Goal: Communication & Community: Answer question/provide support

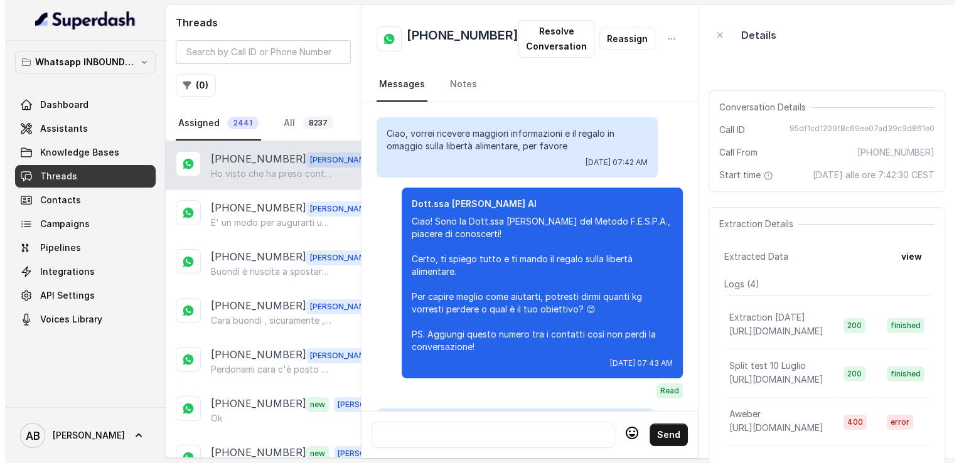
scroll to position [2482, 0]
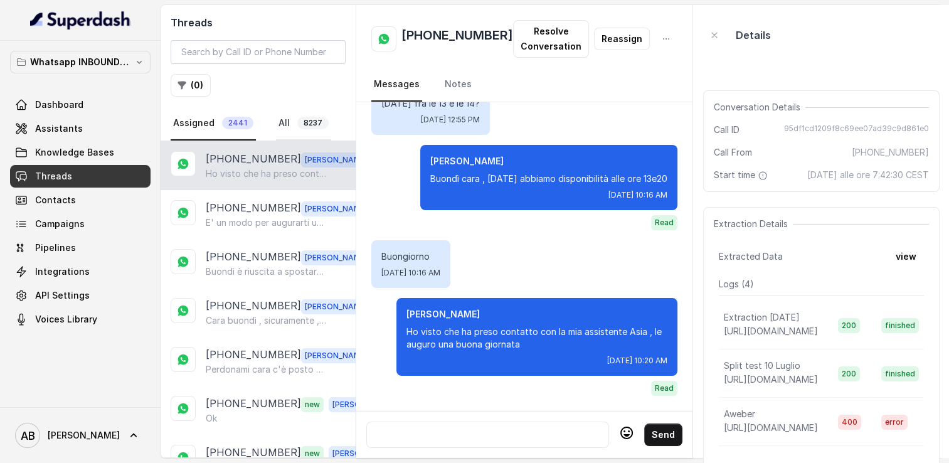
click at [287, 124] on link "All 8237" at bounding box center [303, 124] width 55 height 34
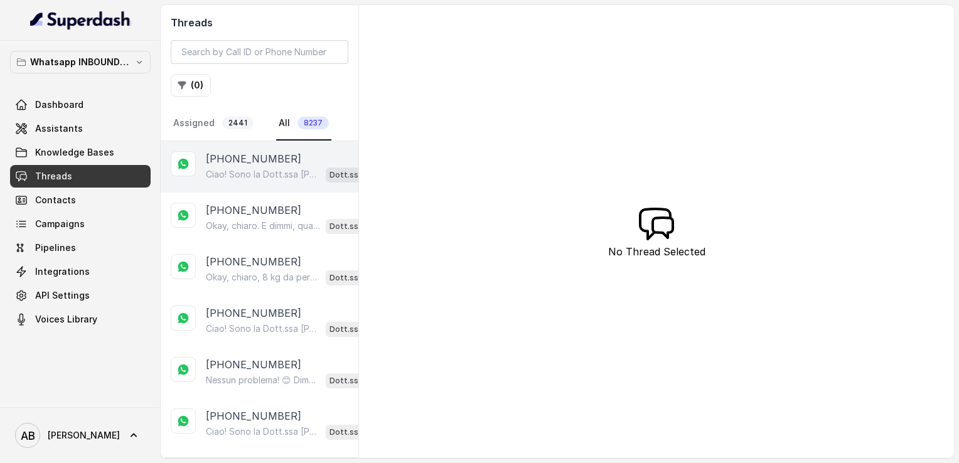
click at [272, 168] on p "Ciao! Sono la Dott.ssa [PERSON_NAME] del Metodo F.E.S.P.A., piacere di conoscer…" at bounding box center [263, 174] width 115 height 13
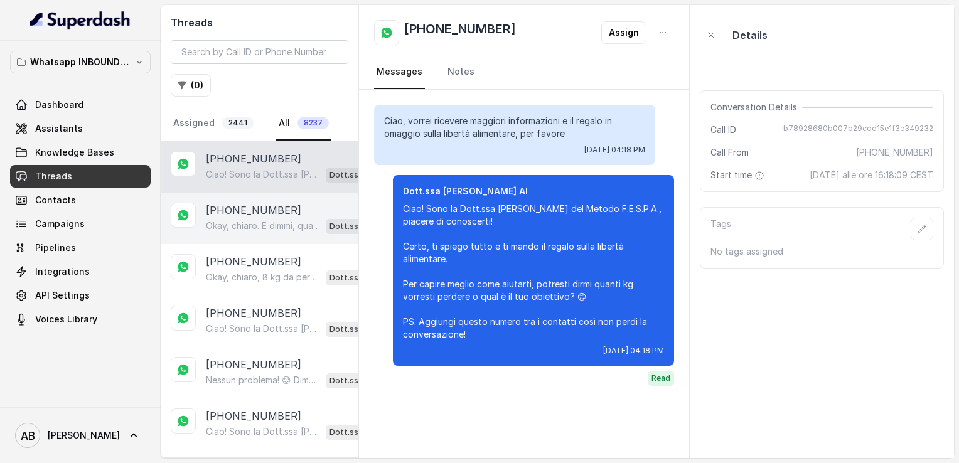
click at [275, 213] on p "[PHONE_NUMBER]" at bounding box center [253, 210] width 95 height 15
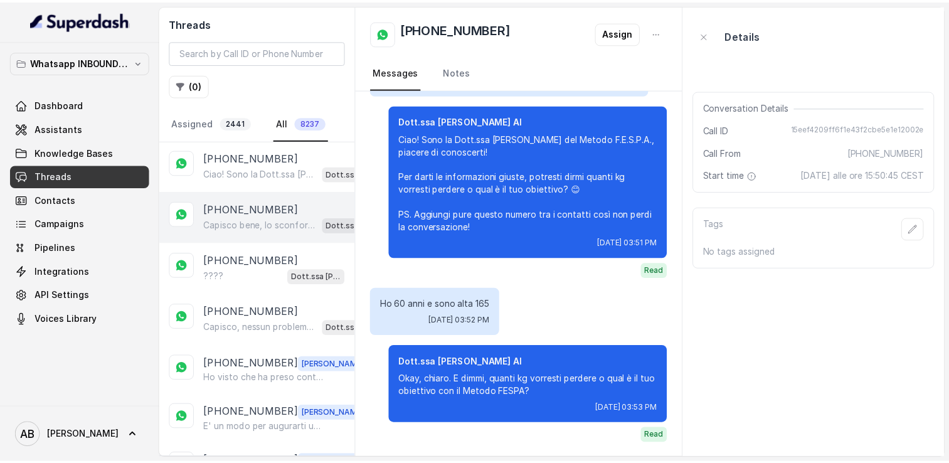
scroll to position [314, 0]
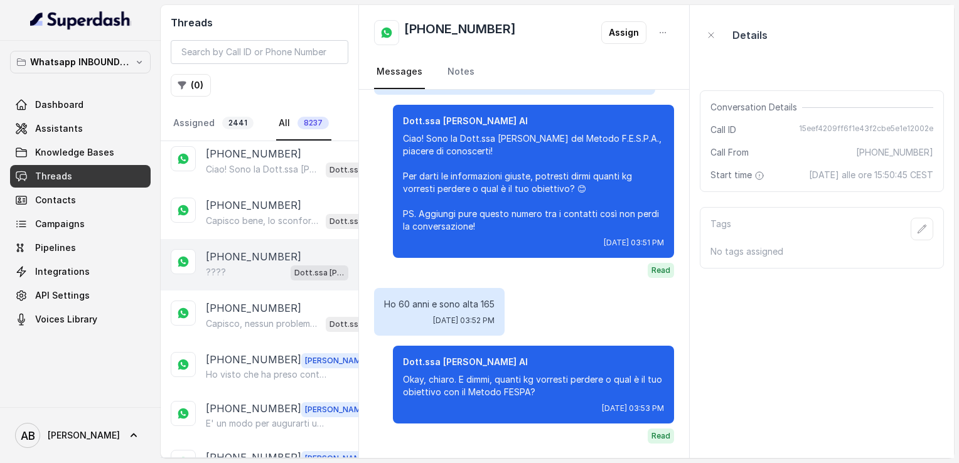
click at [223, 275] on div "[PHONE_NUMBER] ???? Dott.ssa [PERSON_NAME] AI" at bounding box center [260, 264] width 198 height 51
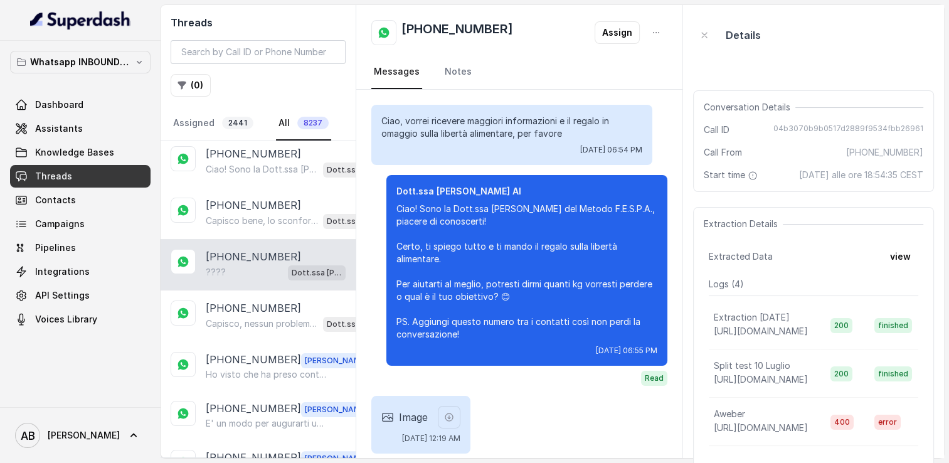
scroll to position [105, 0]
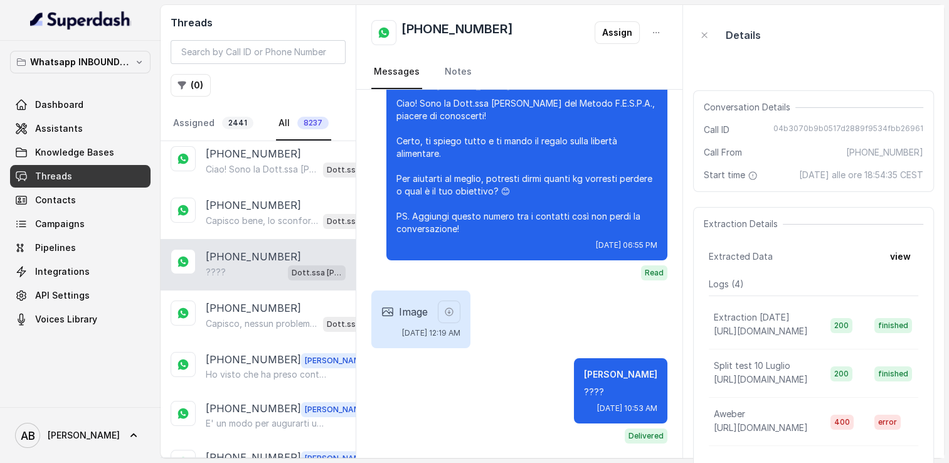
click at [240, 240] on div "[PHONE_NUMBER] ???? Dott.ssa [PERSON_NAME] AI" at bounding box center [258, 264] width 195 height 51
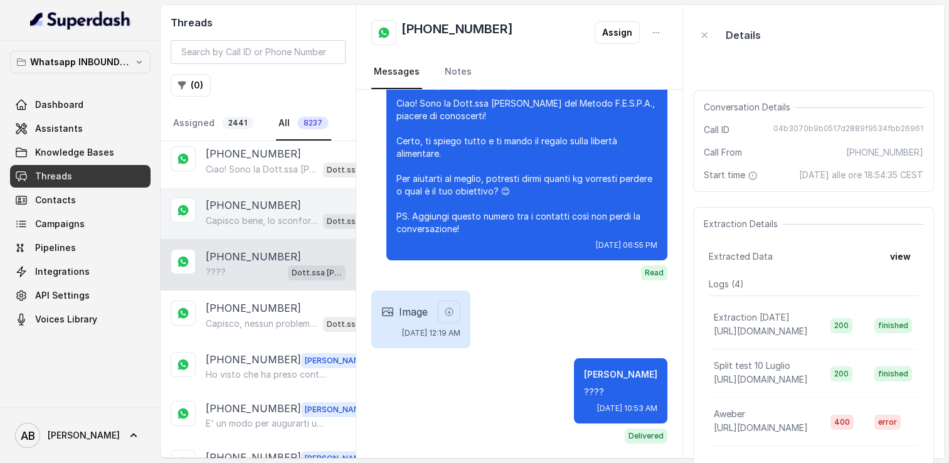
click at [255, 215] on p "Capisco bene, lo sconforto è normale quando i risultati tardano. Dimmi, oltre l…" at bounding box center [262, 221] width 112 height 13
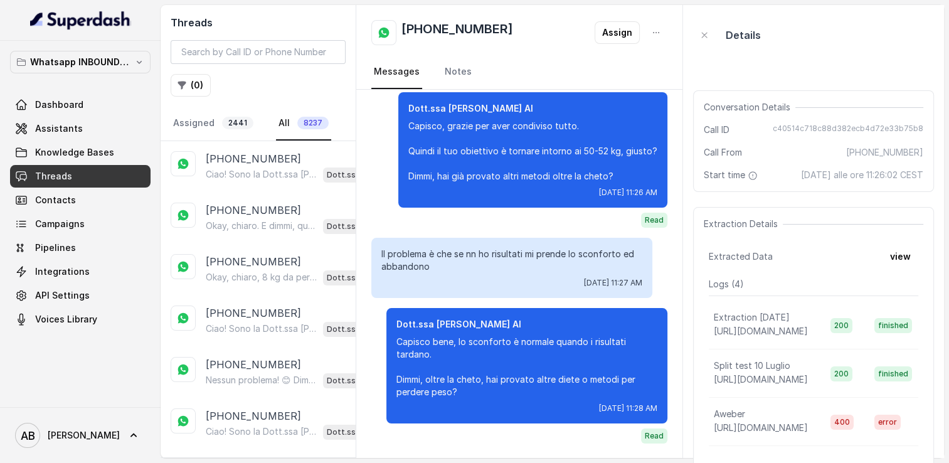
click at [362, 127] on div "[DATE] 11:26 AM Dott.ssa [PERSON_NAME] AI Capisco, grazie per aver condiviso tu…" at bounding box center [519, 120] width 326 height 678
click at [206, 120] on link "Assigned 2441" at bounding box center [213, 124] width 85 height 34
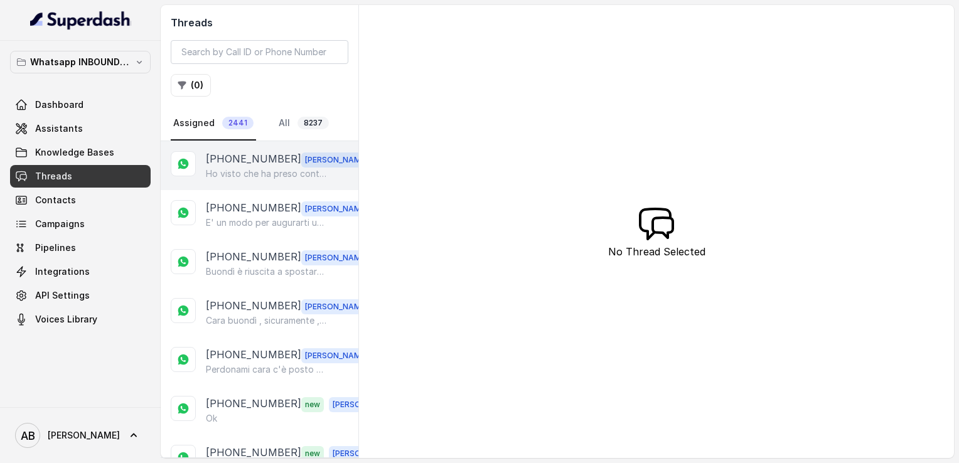
click at [248, 187] on div "[PHONE_NUMBER] [PERSON_NAME] visto che ha preso contatto con la mia assistente …" at bounding box center [260, 165] width 198 height 49
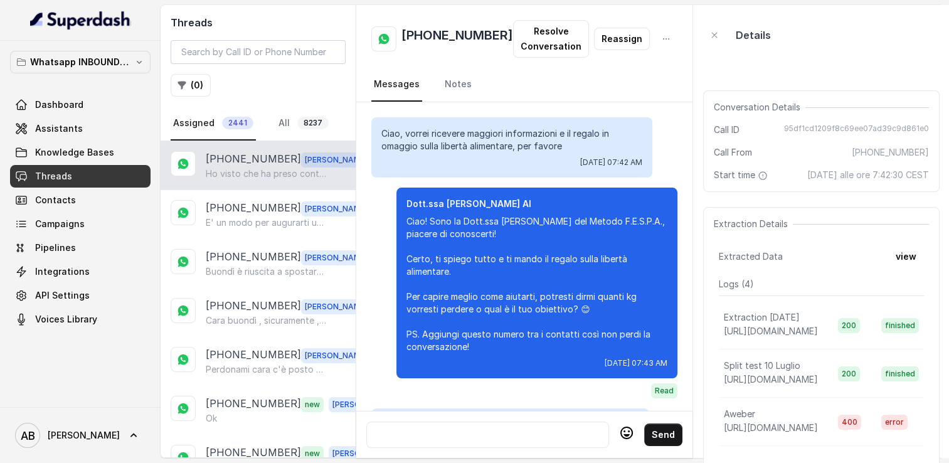
scroll to position [2482, 0]
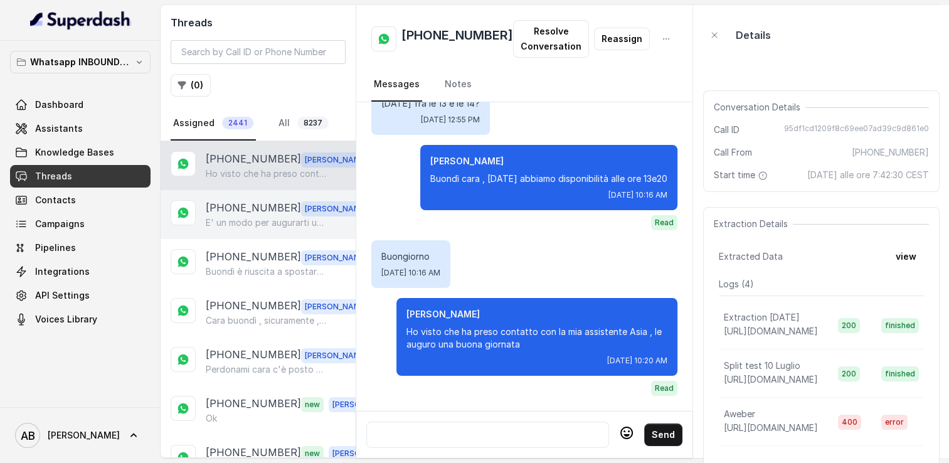
click at [248, 193] on div "[PHONE_NUMBER] [PERSON_NAME] E' un modo per augurarti una buona chiamata 🌺" at bounding box center [258, 214] width 195 height 49
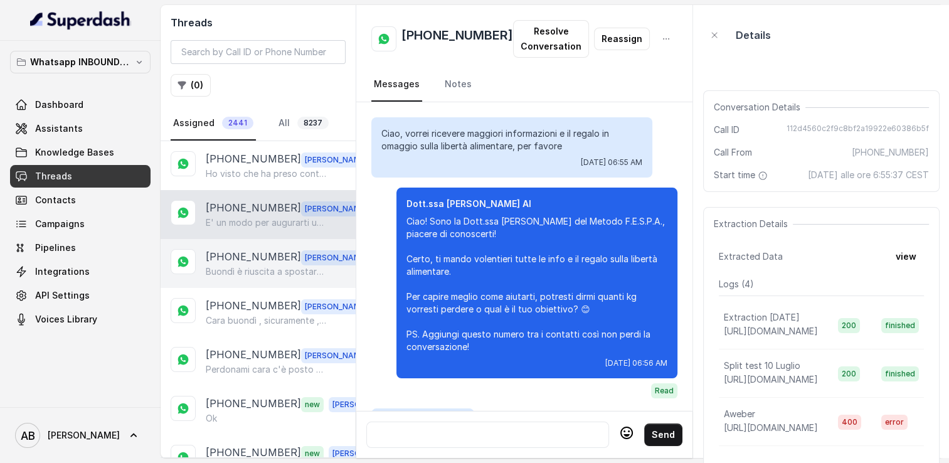
scroll to position [3368, 0]
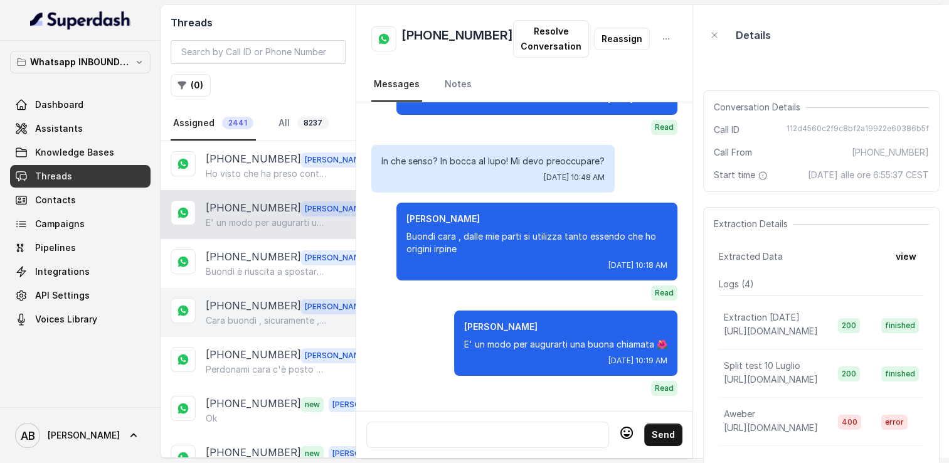
click at [245, 289] on div "[PHONE_NUMBER] [PERSON_NAME] buondì , sicuramente , puoi controllare nei regist…" at bounding box center [258, 312] width 195 height 49
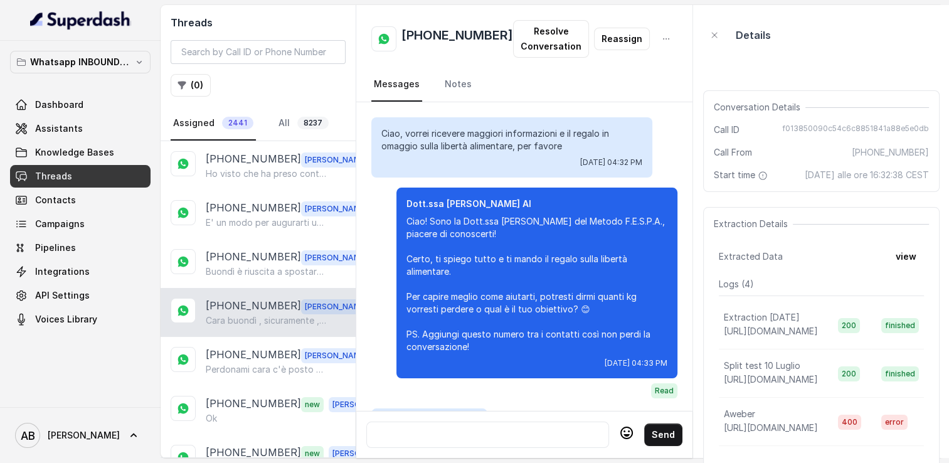
click at [245, 303] on p "[PHONE_NUMBER]" at bounding box center [253, 306] width 95 height 16
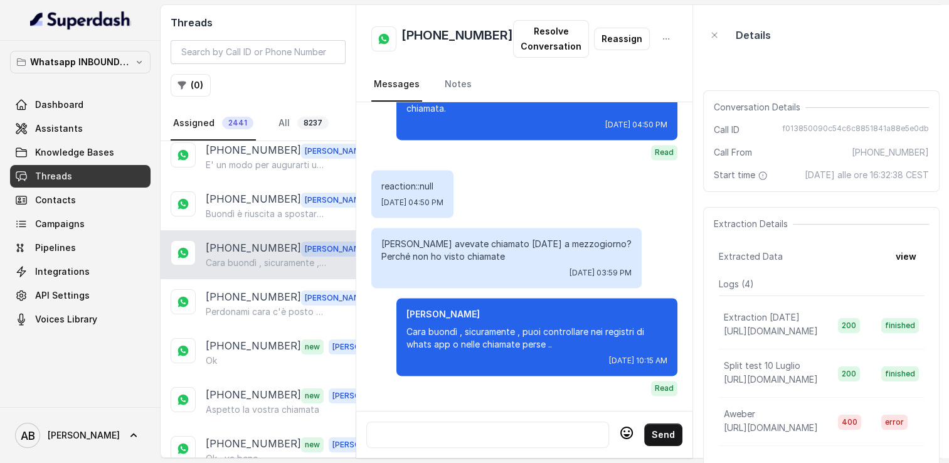
scroll to position [63, 0]
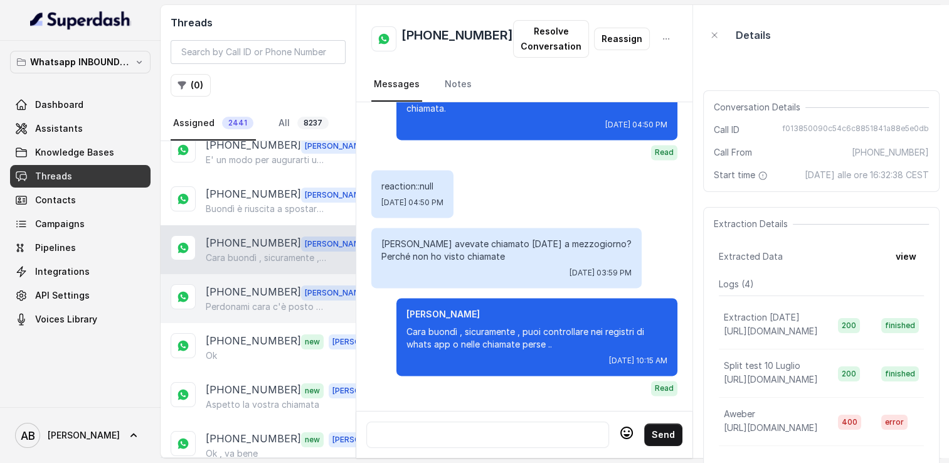
click at [245, 302] on p "Perdonami cara c'è posto a [DATE] allora , buona serata" at bounding box center [266, 307] width 120 height 13
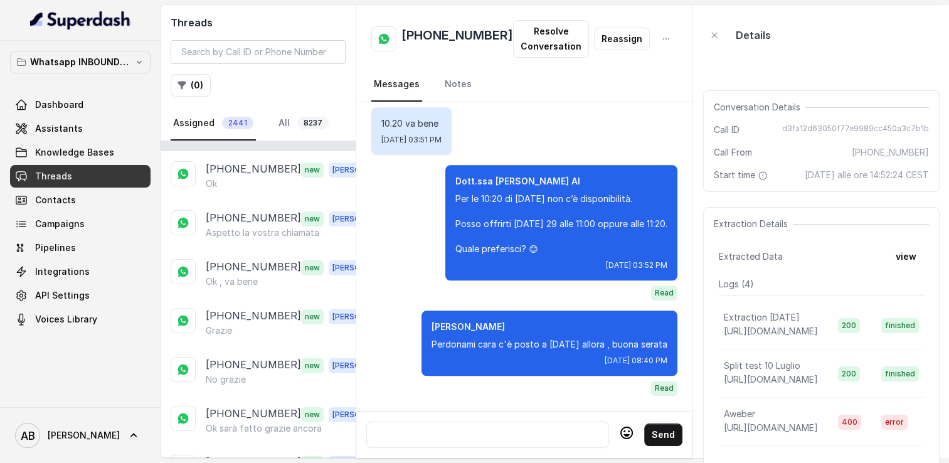
scroll to position [251, 0]
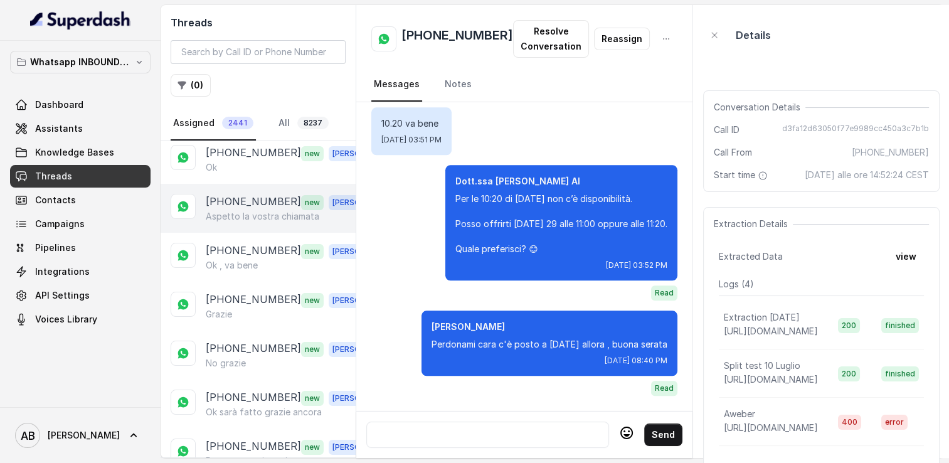
click at [254, 211] on p "Aspetto la vostra chiamata" at bounding box center [263, 216] width 114 height 13
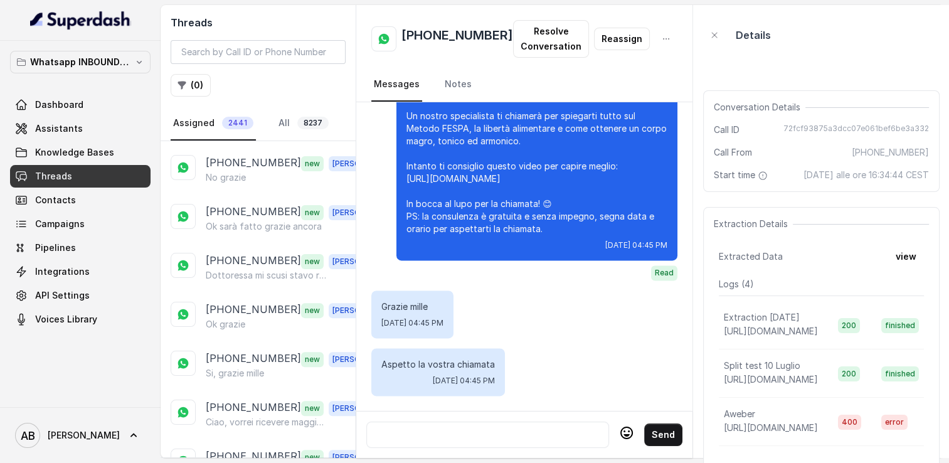
scroll to position [439, 0]
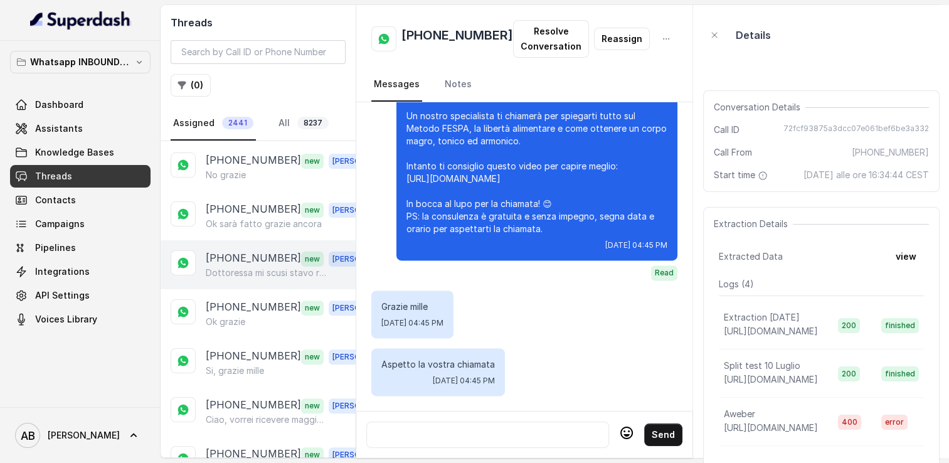
click at [242, 267] on p "Dottoressa mi scusi stavo rispondendo alla chiamata in appartamento e mi si era…" at bounding box center [266, 273] width 120 height 13
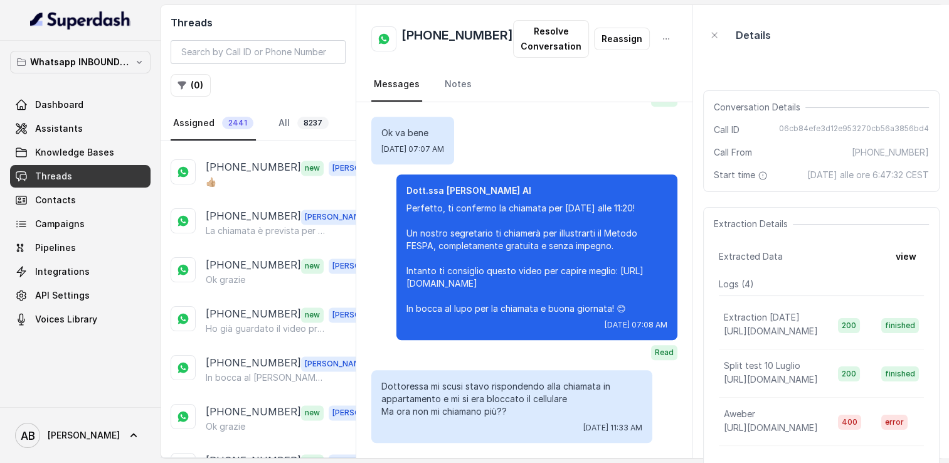
scroll to position [2008, 0]
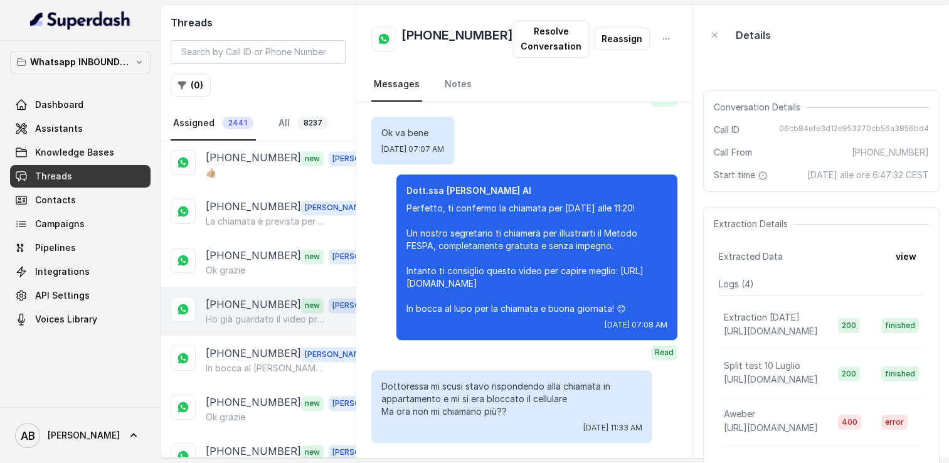
click at [236, 313] on p "Ho già guardato il video proprio [DATE]." at bounding box center [266, 319] width 120 height 13
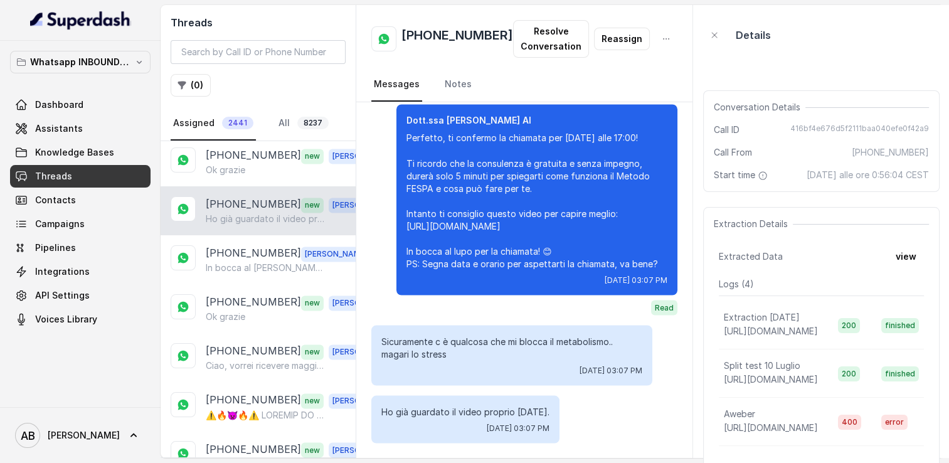
scroll to position [2139, 0]
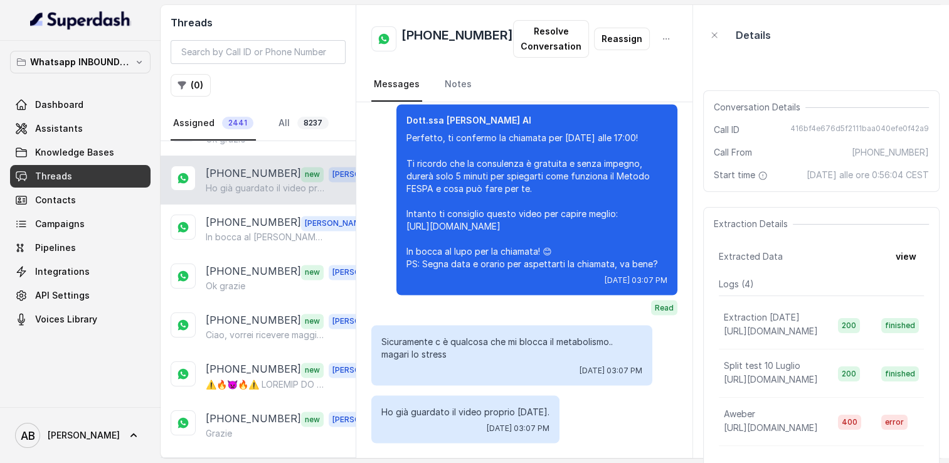
click at [264, 459] on p "Load more conversations" at bounding box center [258, 466] width 123 height 15
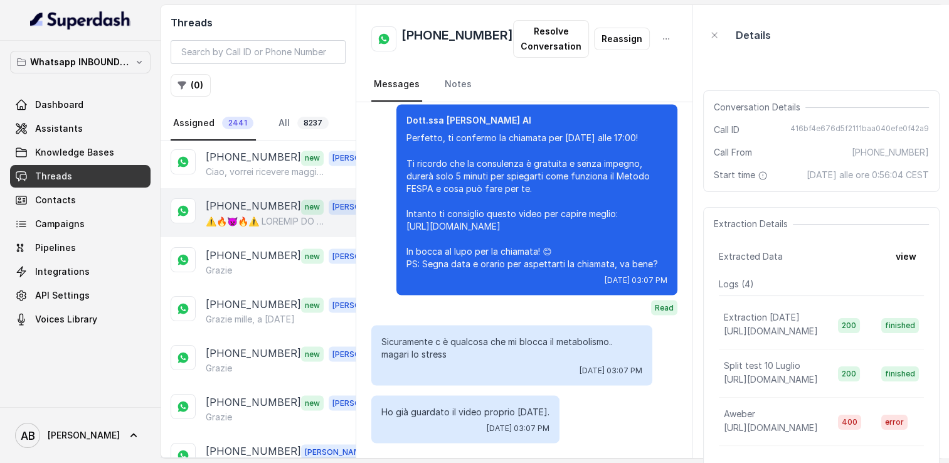
scroll to position [2327, 0]
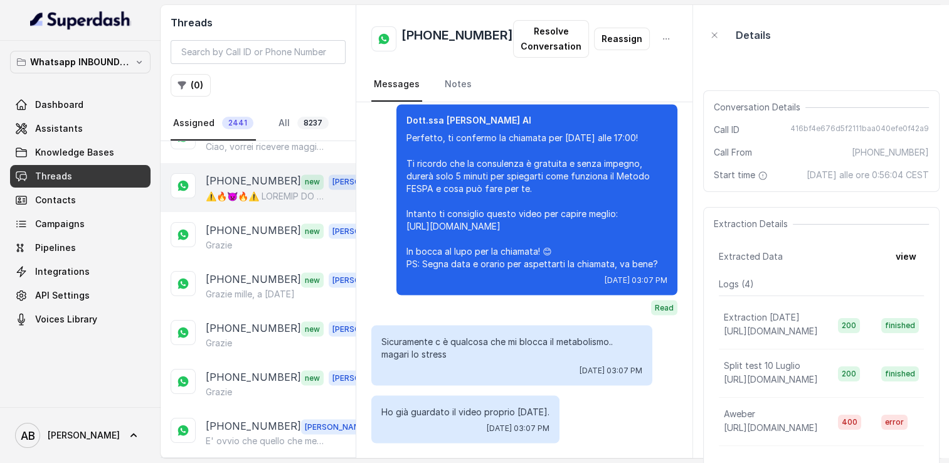
click at [265, 173] on p "[PHONE_NUMBER]" at bounding box center [253, 181] width 95 height 16
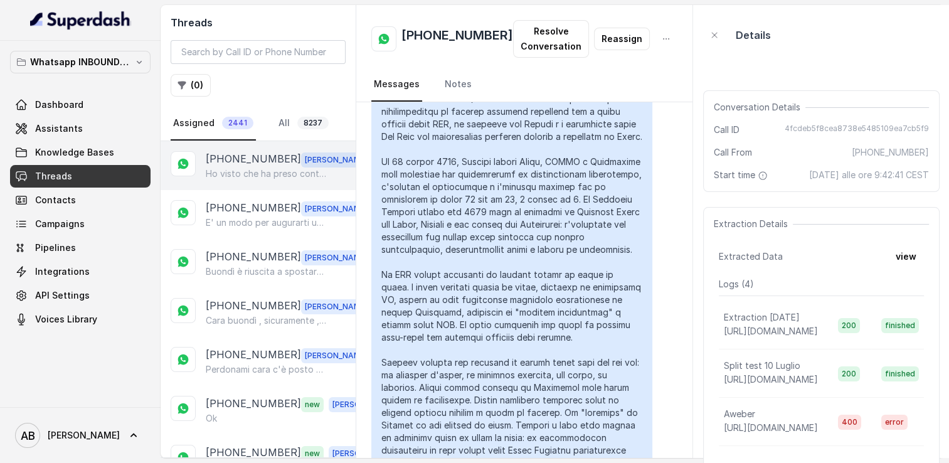
click at [203, 170] on div "[PHONE_NUMBER] [PERSON_NAME] visto che ha preso contatto con la mia assistente …" at bounding box center [258, 165] width 195 height 49
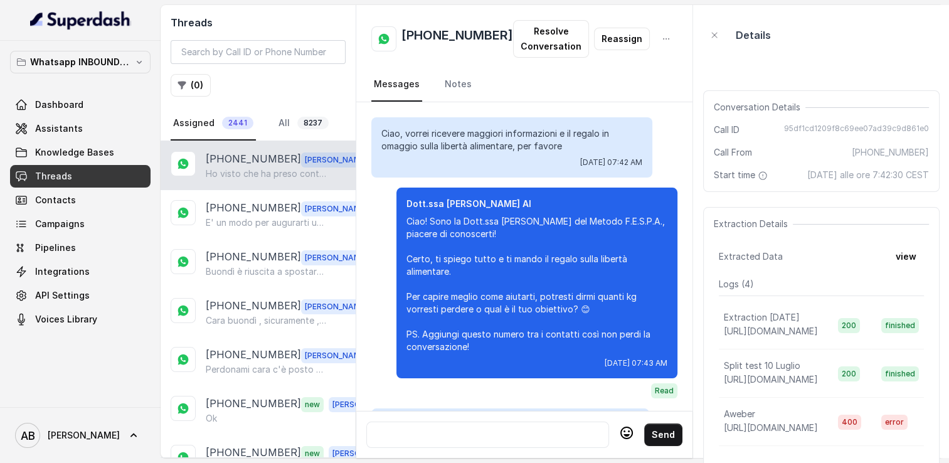
scroll to position [2482, 0]
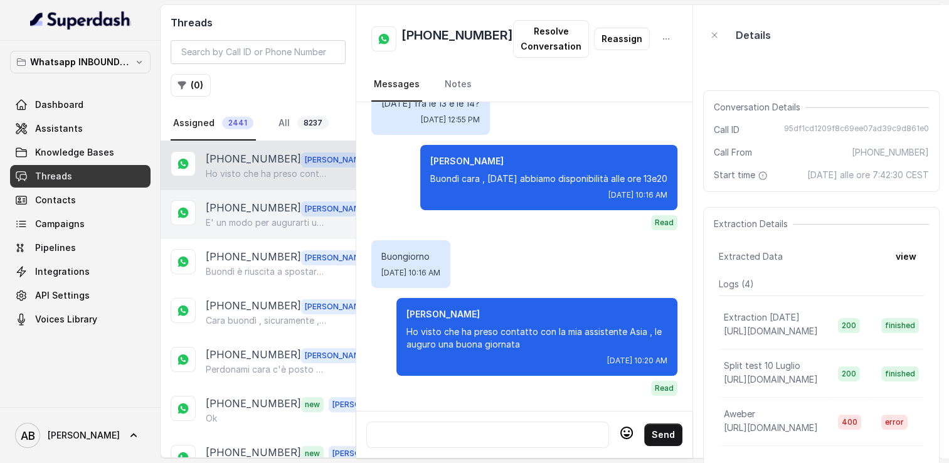
click at [248, 203] on p "[PHONE_NUMBER]" at bounding box center [253, 208] width 95 height 16
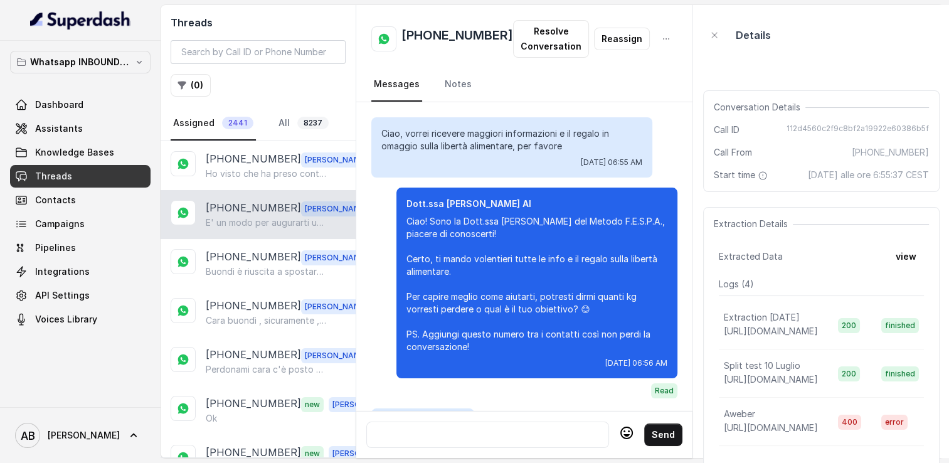
scroll to position [3368, 0]
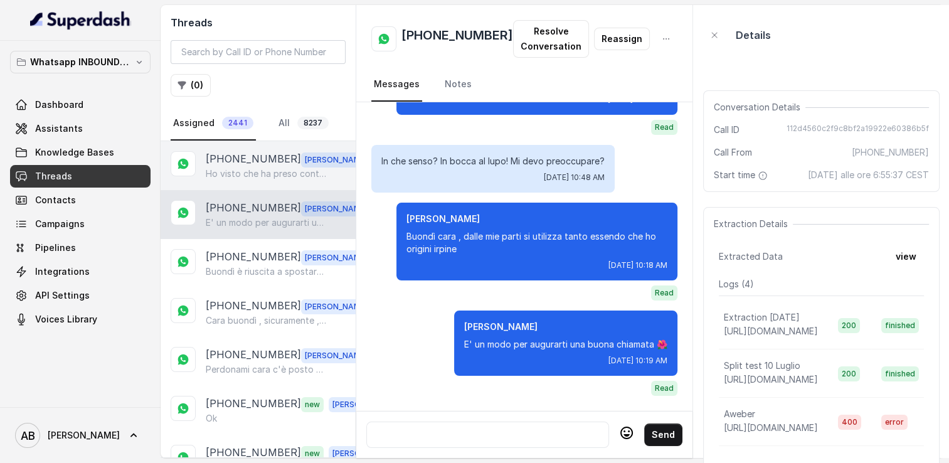
click at [216, 163] on p "[PHONE_NUMBER]" at bounding box center [253, 159] width 95 height 16
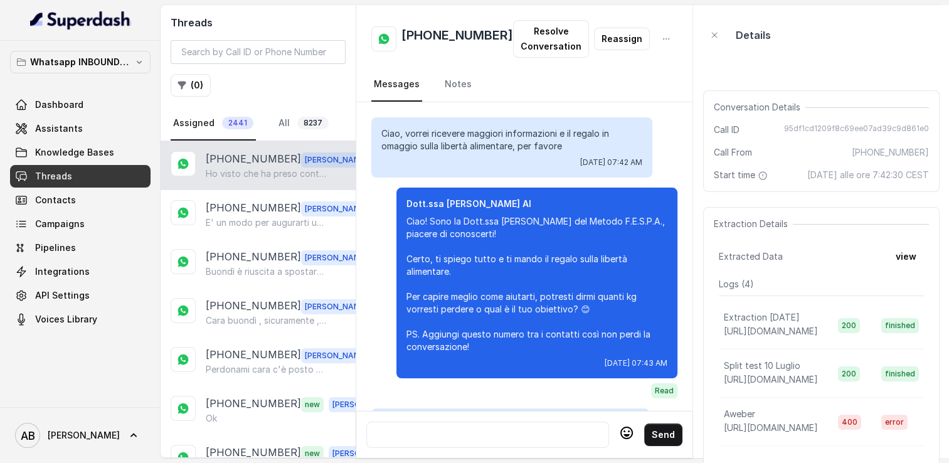
scroll to position [2482, 0]
